Goal: Task Accomplishment & Management: Manage account settings

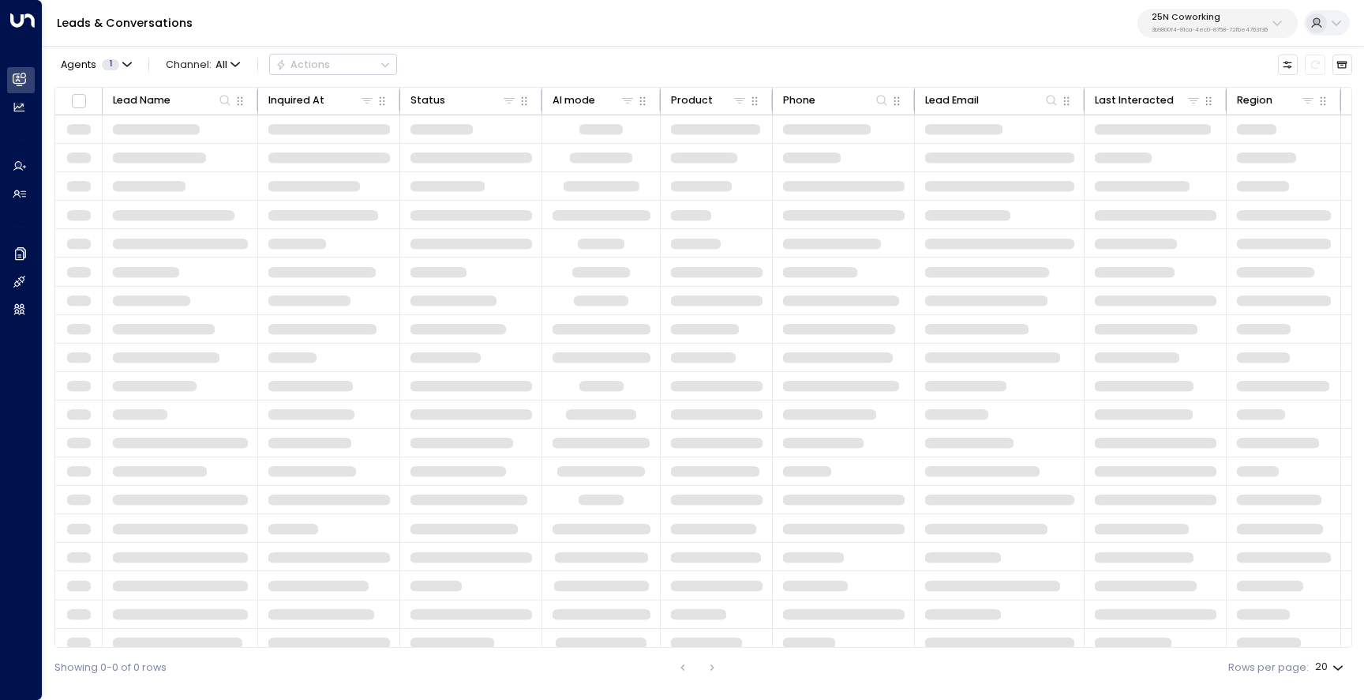
click at [1207, 20] on p "25N Coworking" at bounding box center [1210, 17] width 116 height 9
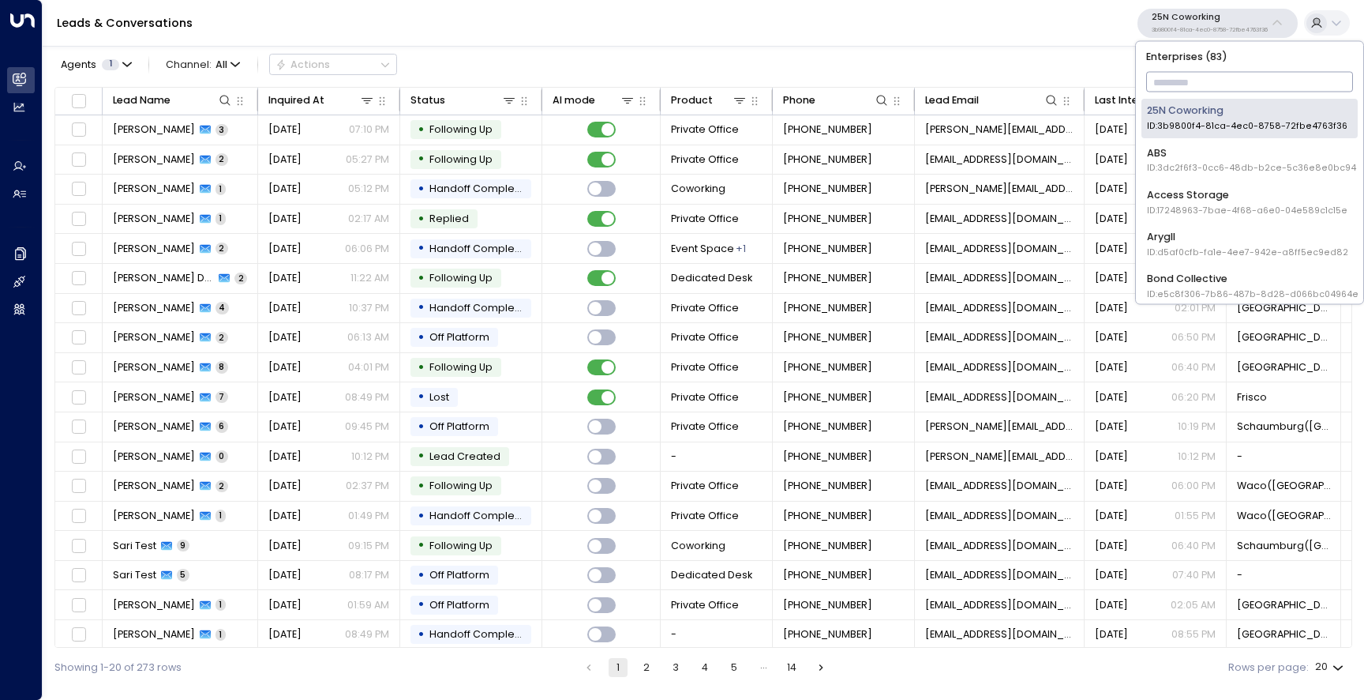
click at [1185, 80] on input "text" at bounding box center [1250, 83] width 208 height 28
type input "*******"
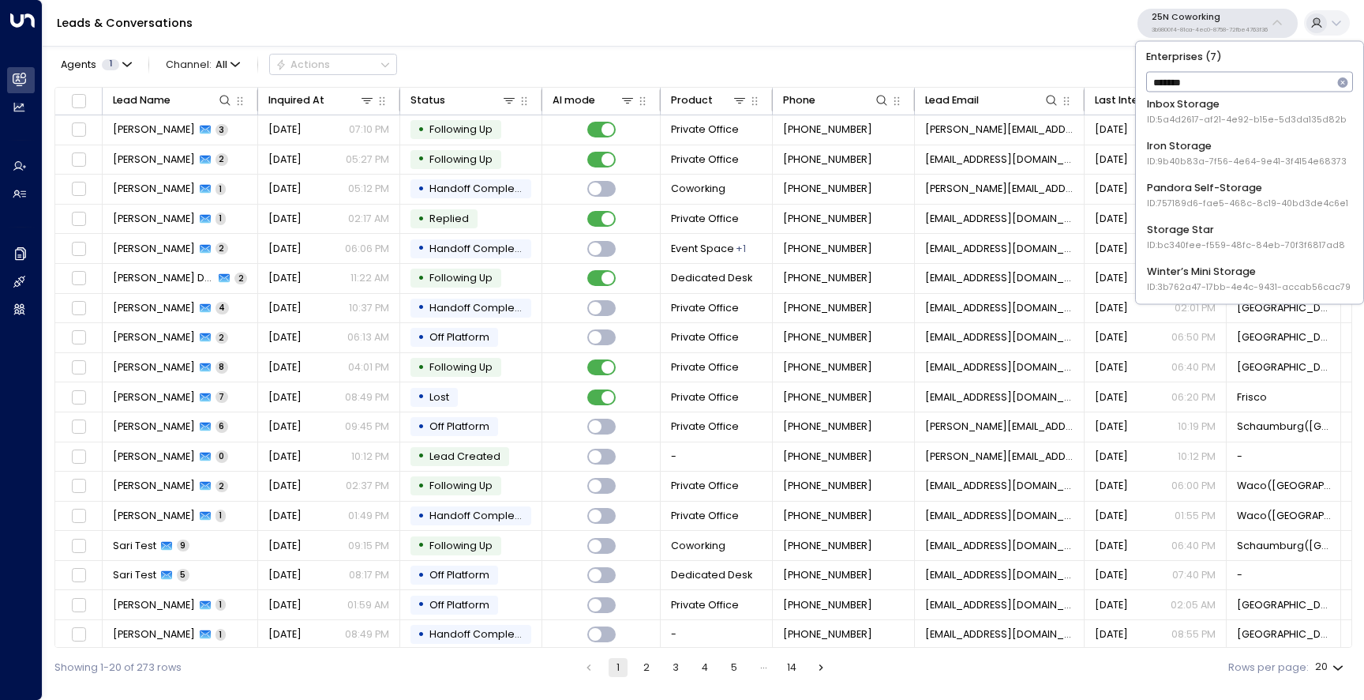
click at [1206, 219] on li "Storage Star ID: bc340fee-f559-48fc-84eb-70f3f6817ad8" at bounding box center [1250, 236] width 216 height 39
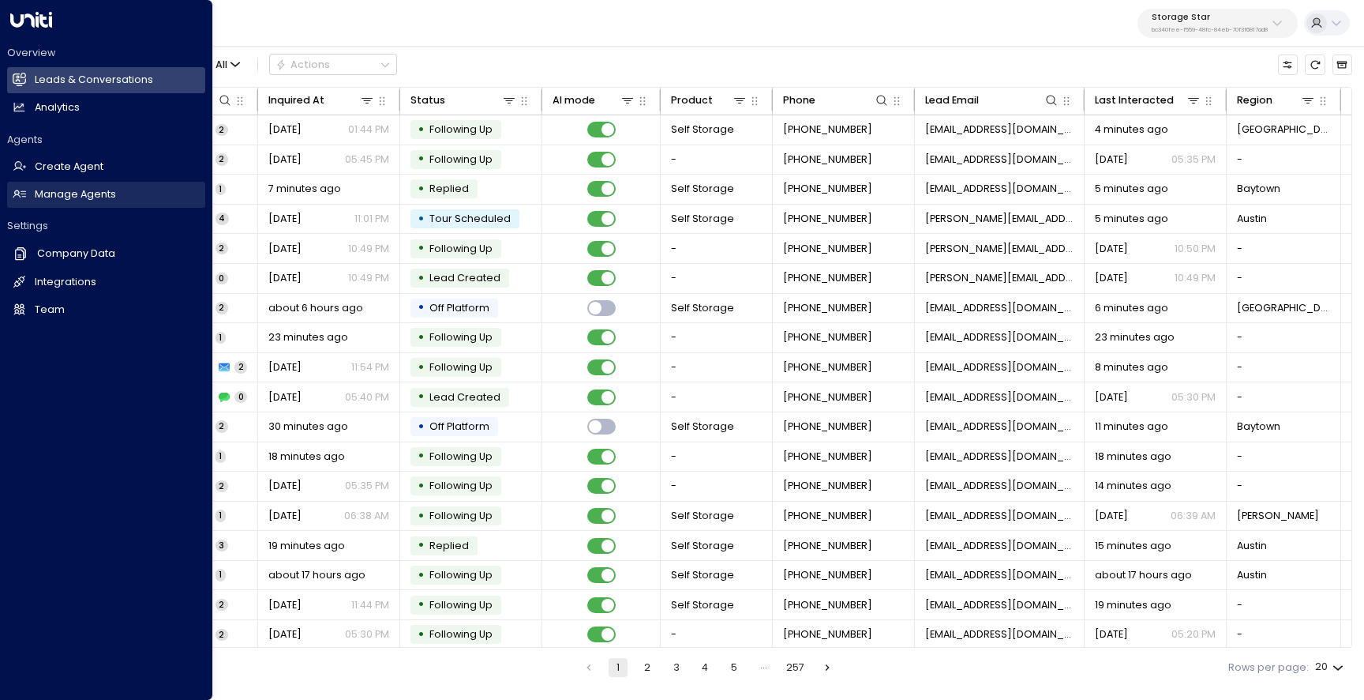
click at [27, 194] on link "Manage Agents Manage Agents" at bounding box center [106, 195] width 198 height 26
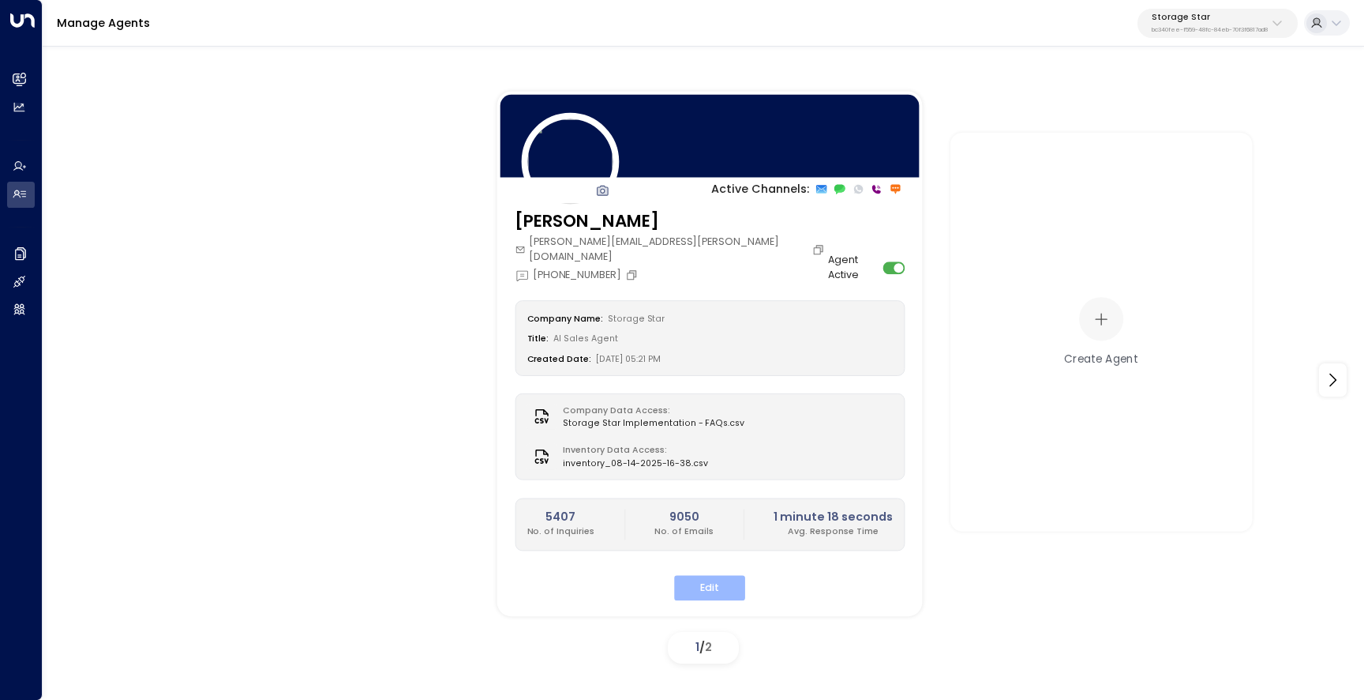
click at [710, 575] on button "Edit" at bounding box center [709, 587] width 71 height 24
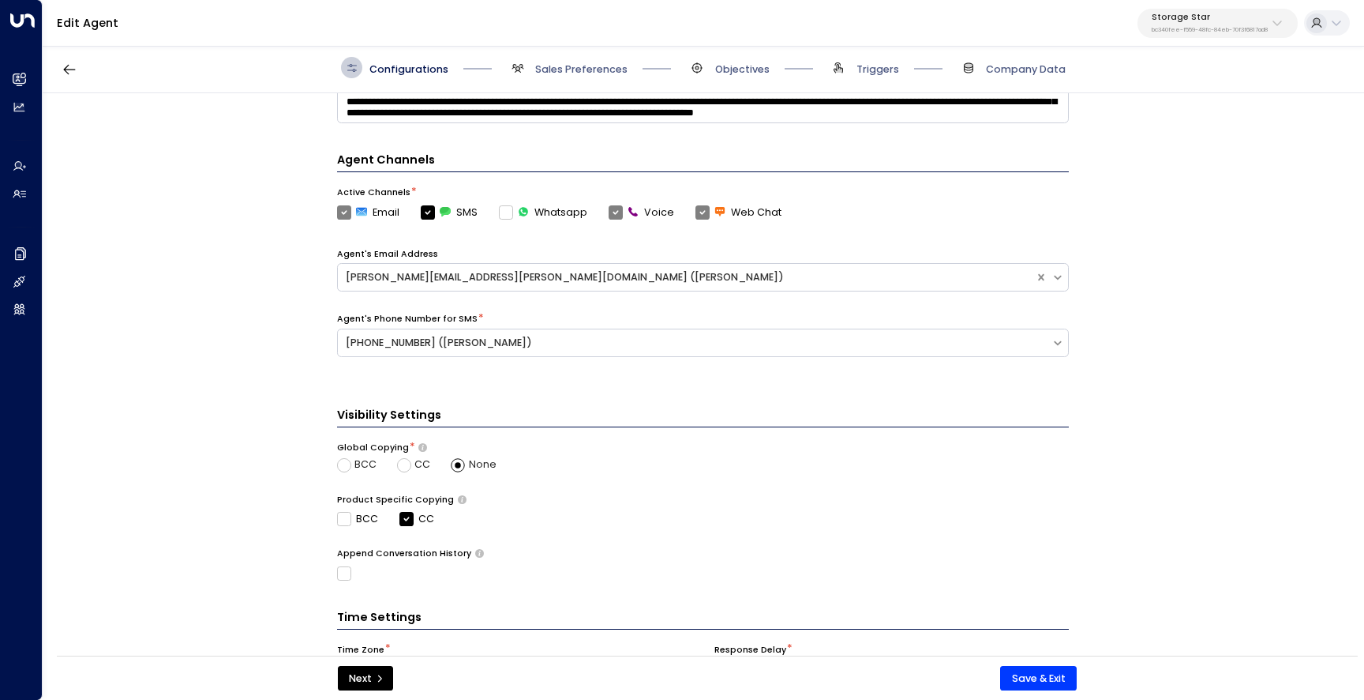
scroll to position [339, 0]
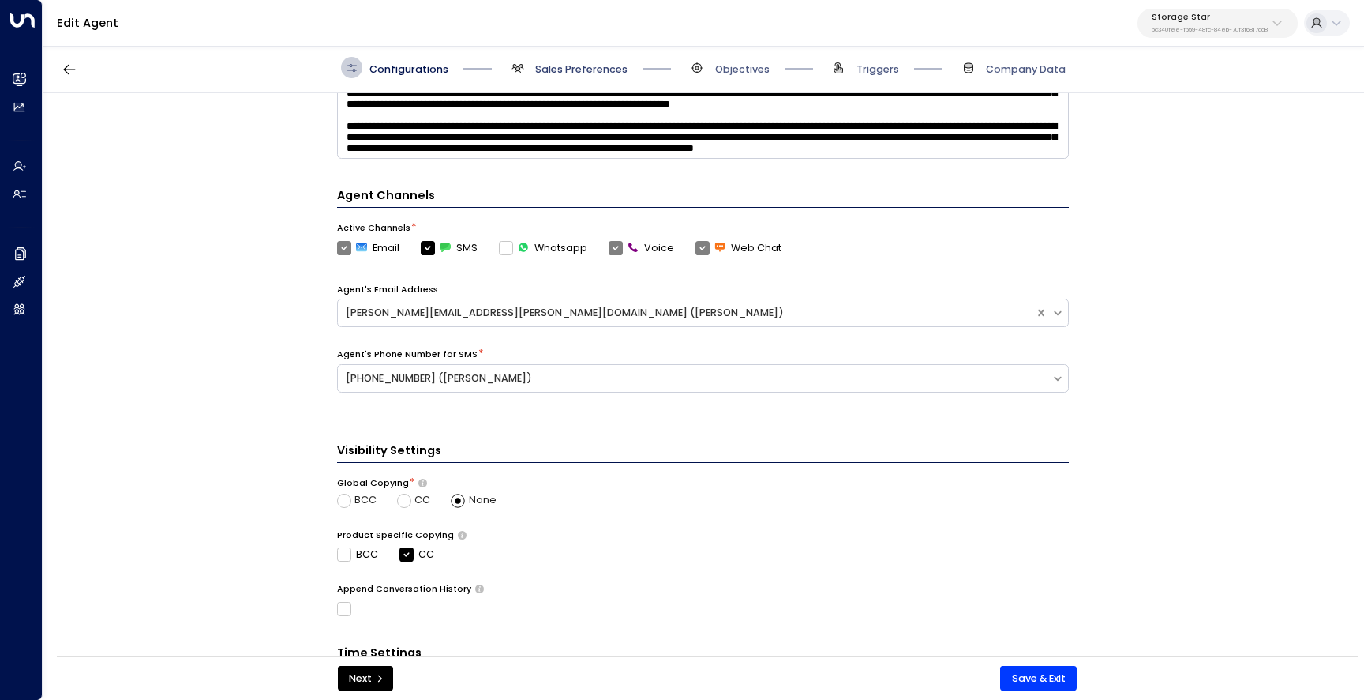
click at [565, 65] on span "Sales Preferences" at bounding box center [581, 69] width 92 height 14
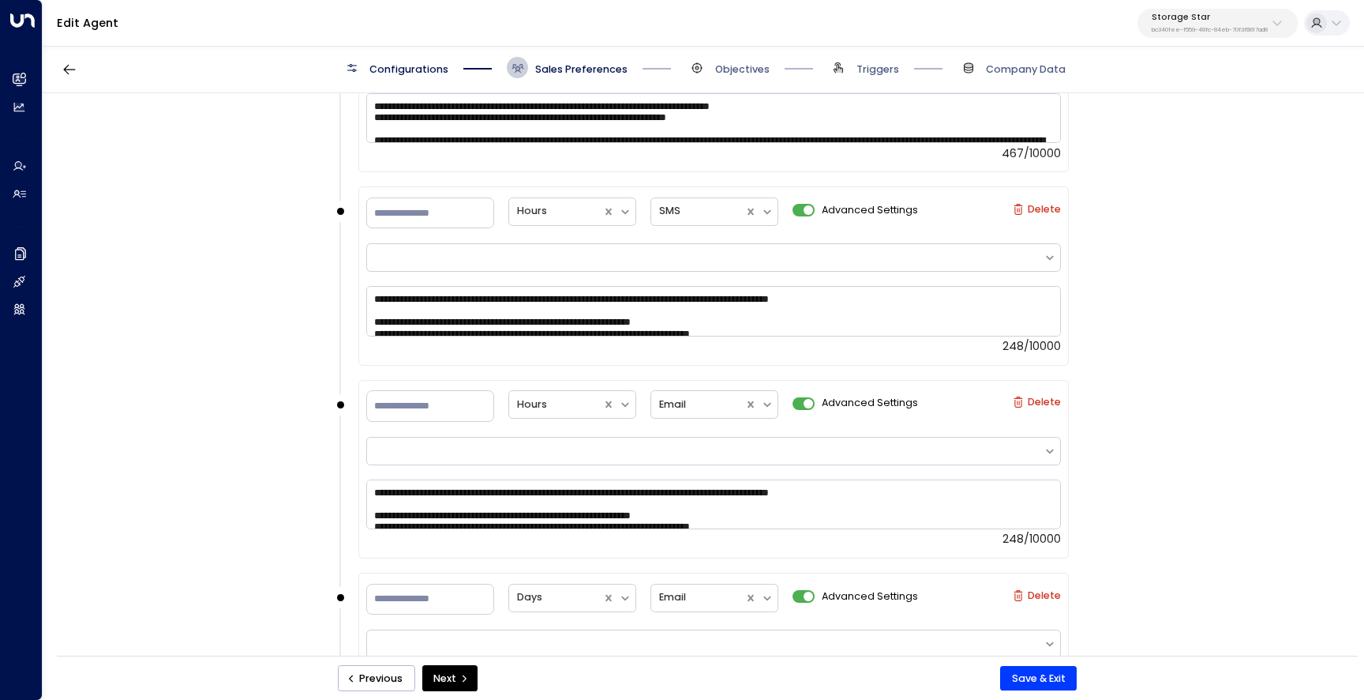
scroll to position [2198, 0]
